Goal: Transaction & Acquisition: Download file/media

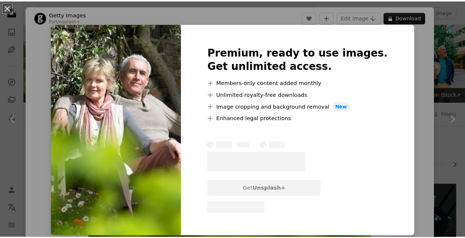
scroll to position [482, 0]
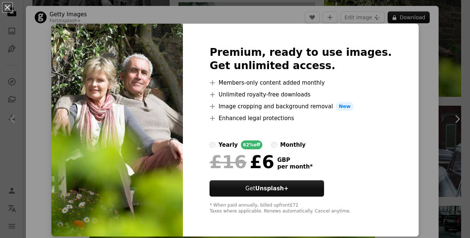
click at [397, 107] on div "Premium, ready to use images. Get unlimited access. A plus sign Members-only co…" at bounding box center [300, 130] width 235 height 213
click at [440, 99] on div "An X shape Premium, ready to use images. Get unlimited access. A plus sign Memb…" at bounding box center [235, 119] width 470 height 238
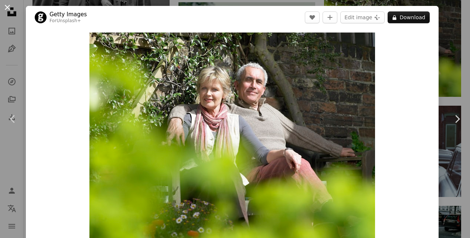
click at [10, 6] on button "An X shape" at bounding box center [7, 7] width 9 height 9
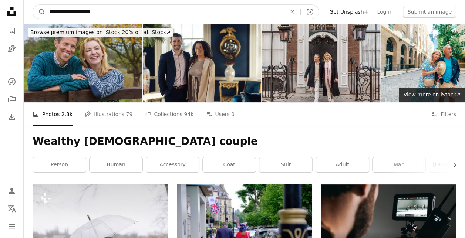
click at [149, 6] on input "**********" at bounding box center [164, 12] width 238 height 14
type input "**********"
click button "A magnifying glass" at bounding box center [39, 12] width 13 height 14
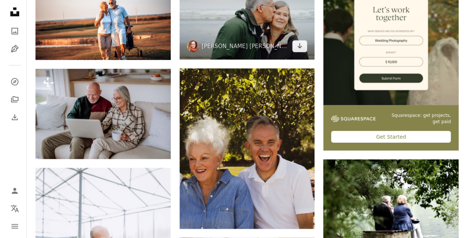
scroll to position [270, 0]
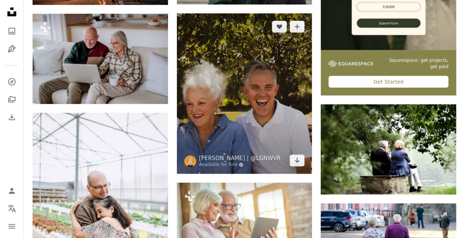
click at [302, 166] on img at bounding box center [244, 93] width 135 height 160
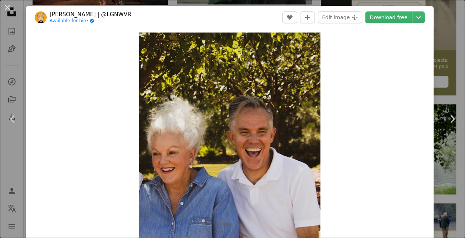
click at [302, 166] on img "Zoom in on this image" at bounding box center [229, 140] width 181 height 215
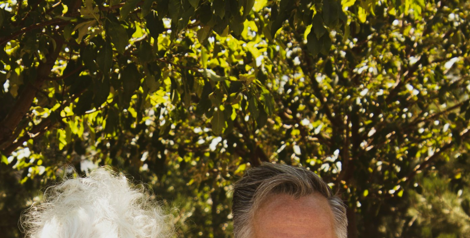
scroll to position [153, 0]
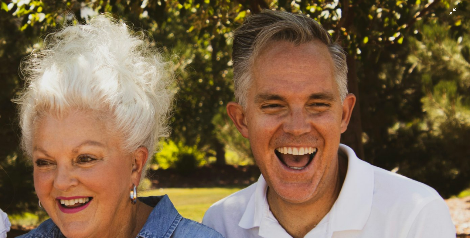
click at [339, 102] on img "Zoom out on this image" at bounding box center [235, 126] width 471 height 558
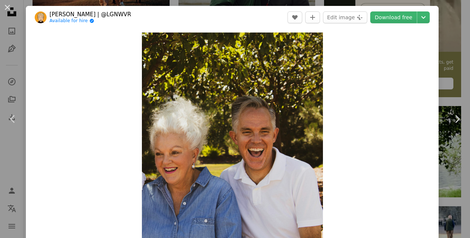
scroll to position [9, 0]
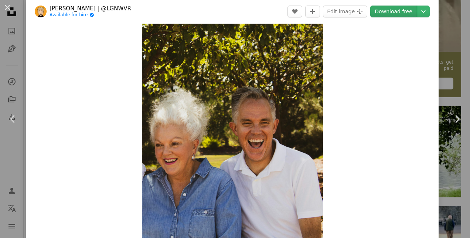
click at [387, 11] on link "Download free" at bounding box center [393, 12] width 47 height 12
